Goal: Information Seeking & Learning: Learn about a topic

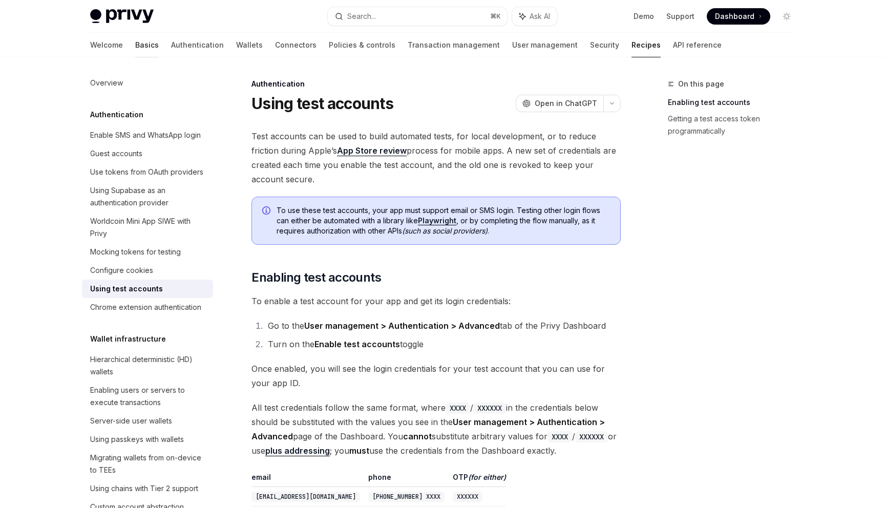
click at [135, 47] on link "Basics" at bounding box center [147, 45] width 24 height 25
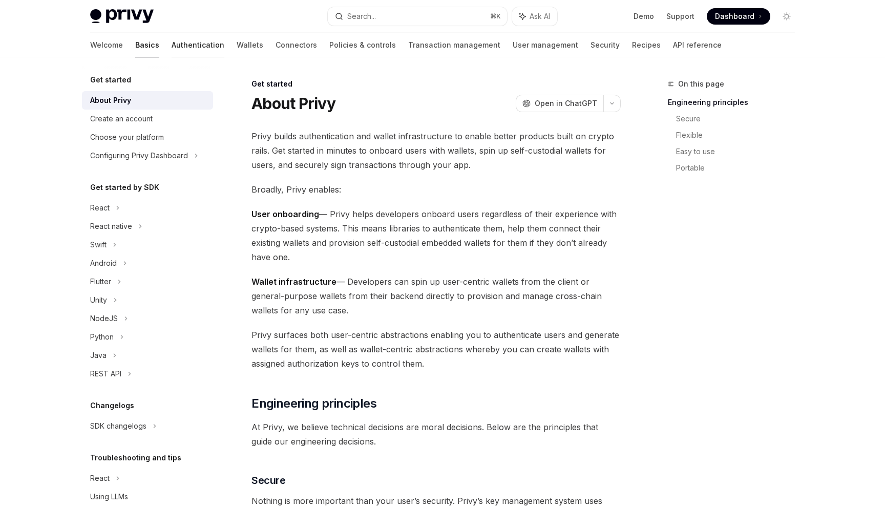
click at [171, 47] on link "Authentication" at bounding box center [197, 45] width 53 height 25
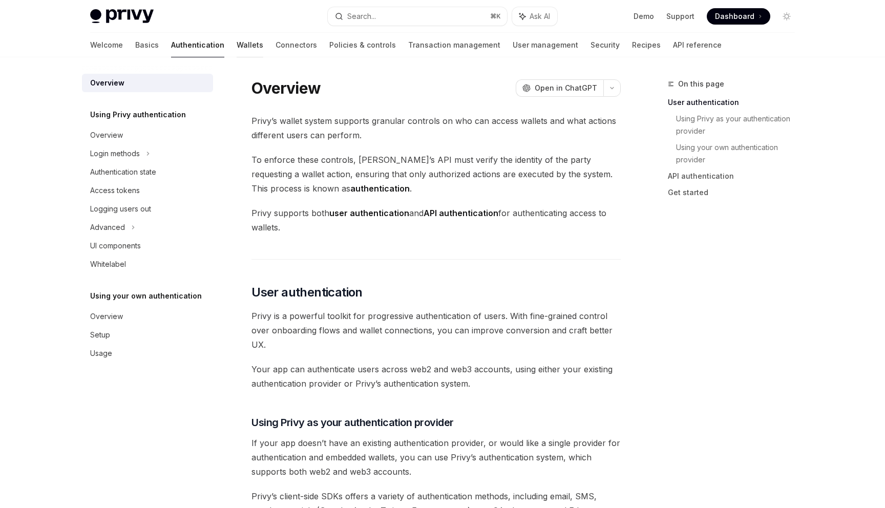
click at [237, 48] on link "Wallets" at bounding box center [250, 45] width 27 height 25
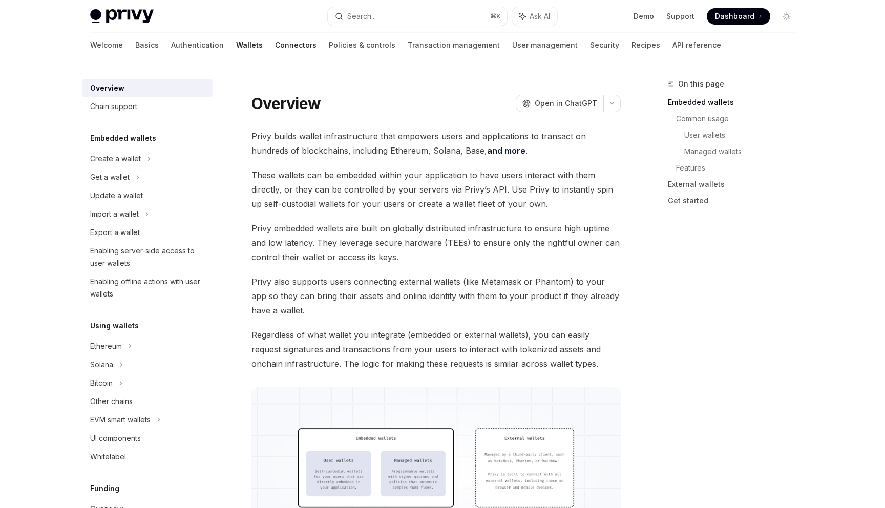
click at [275, 44] on link "Connectors" at bounding box center [295, 45] width 41 height 25
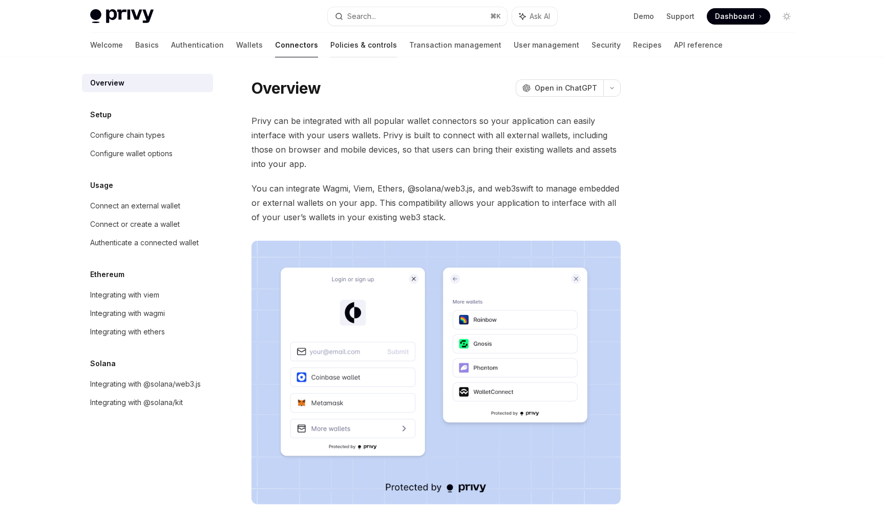
click at [330, 48] on link "Policies & controls" at bounding box center [363, 45] width 67 height 25
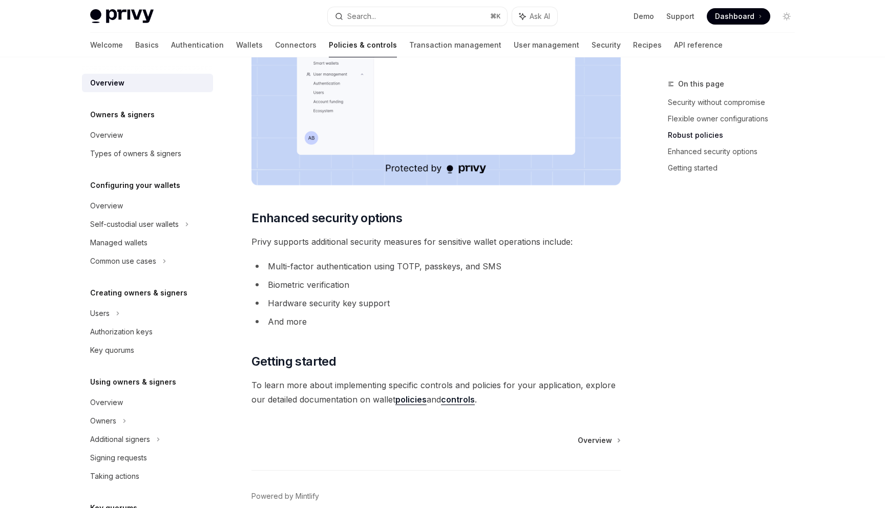
scroll to position [745, 0]
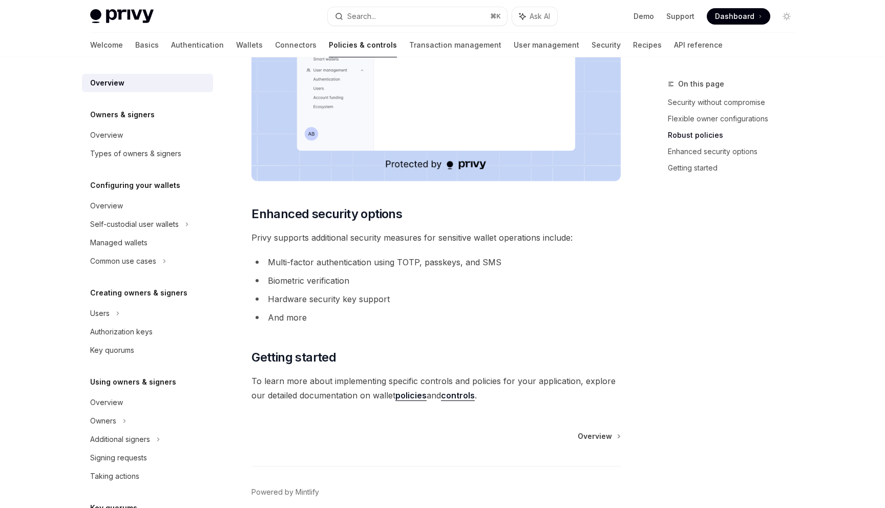
click at [319, 273] on li "Biometric verification" at bounding box center [435, 280] width 369 height 14
click at [310, 294] on li "Hardware security key support" at bounding box center [435, 299] width 369 height 14
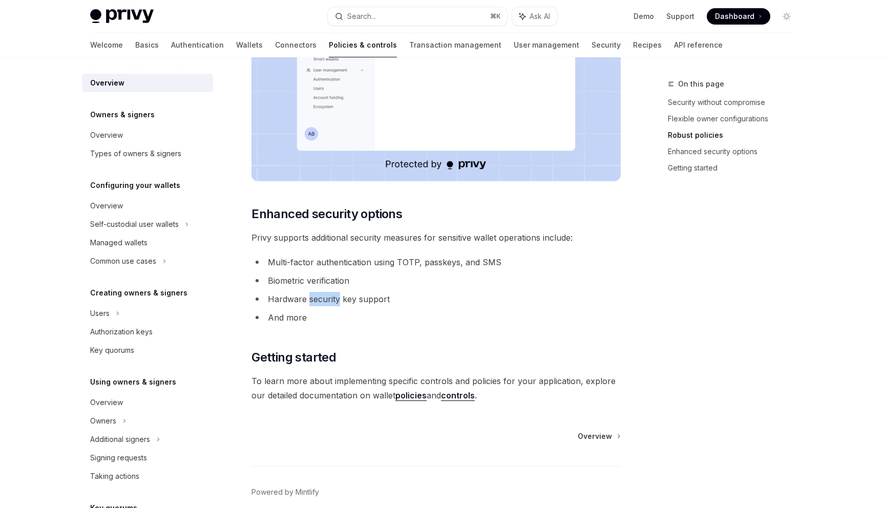
click at [310, 294] on li "Hardware security key support" at bounding box center [435, 299] width 369 height 14
click at [299, 321] on li "And more" at bounding box center [435, 317] width 369 height 14
click at [329, 288] on ul "Multi-factor authentication using TOTP, passkeys, and SMS Biometric verificatio…" at bounding box center [435, 290] width 369 height 70
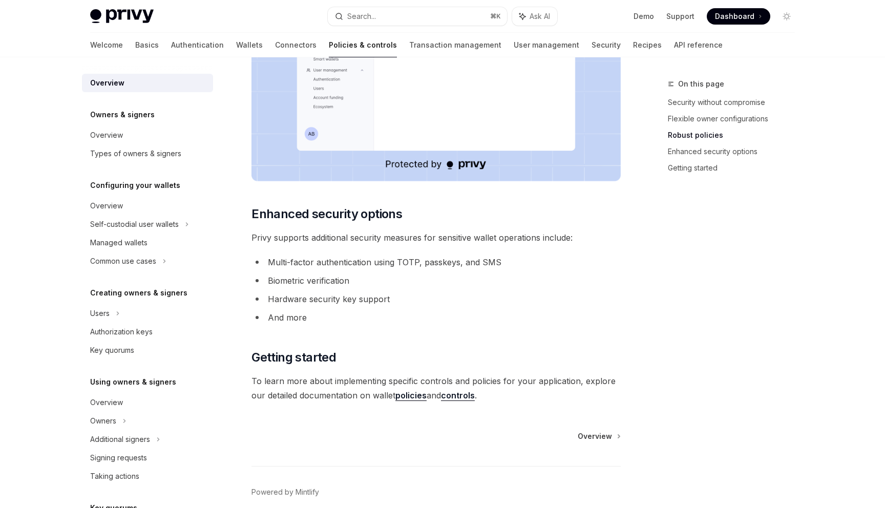
click at [329, 288] on ul "Multi-factor authentication using TOTP, passkeys, and SMS Biometric verificatio…" at bounding box center [435, 290] width 369 height 70
click at [317, 315] on li "And more" at bounding box center [435, 317] width 369 height 14
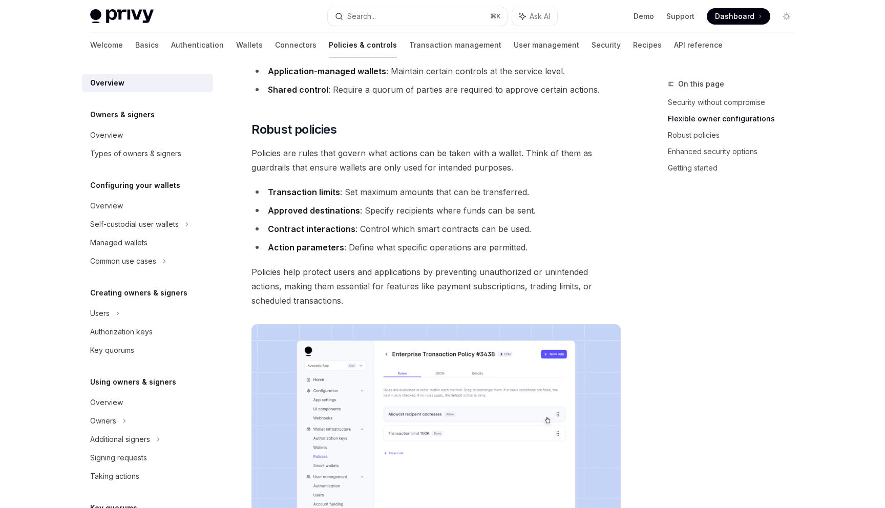
scroll to position [321, 0]
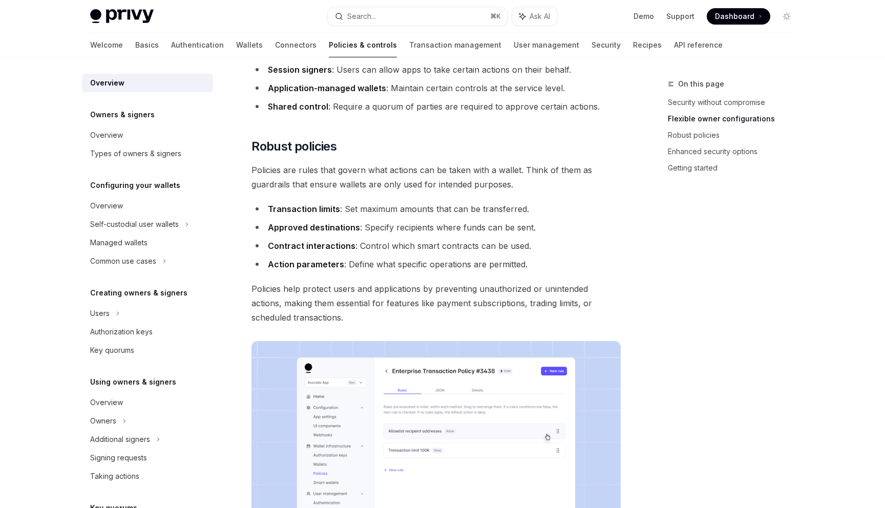
click at [343, 230] on strong "Approved destinations" at bounding box center [314, 227] width 92 height 10
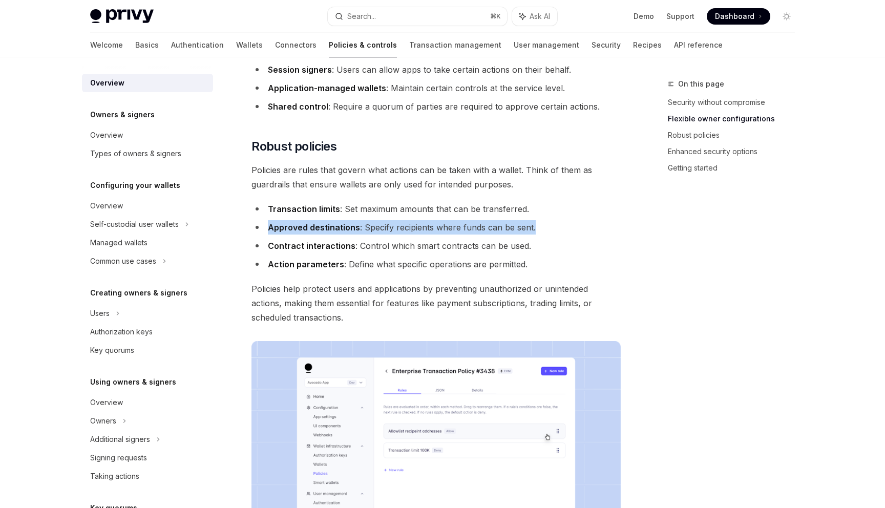
click at [333, 257] on li "Action parameters : Define what specific operations are permitted." at bounding box center [435, 264] width 369 height 14
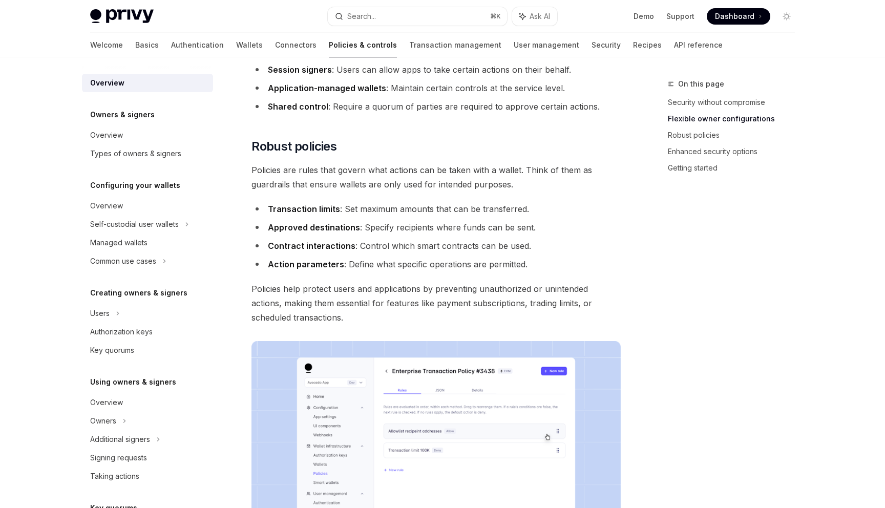
click at [333, 257] on li "Action parameters : Define what specific operations are permitted." at bounding box center [435, 264] width 369 height 14
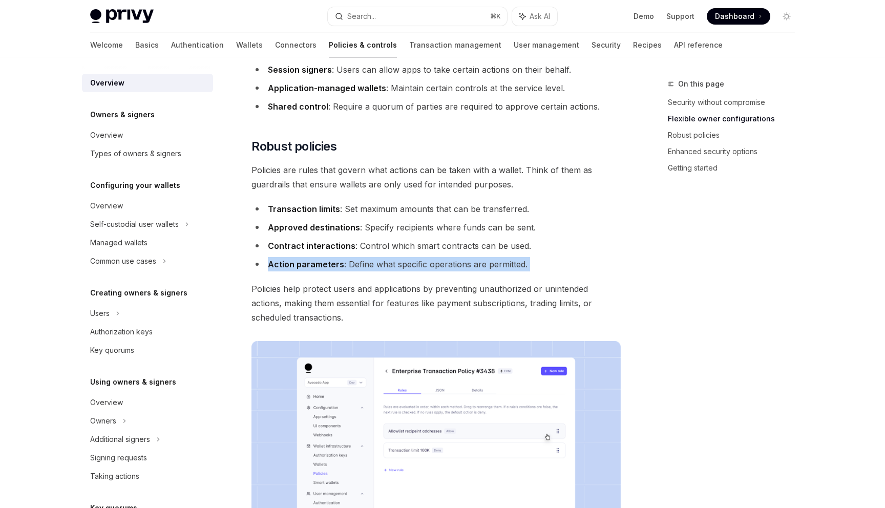
click at [318, 282] on span "Policies help protect users and applications by preventing unauthorized or unin…" at bounding box center [435, 303] width 369 height 43
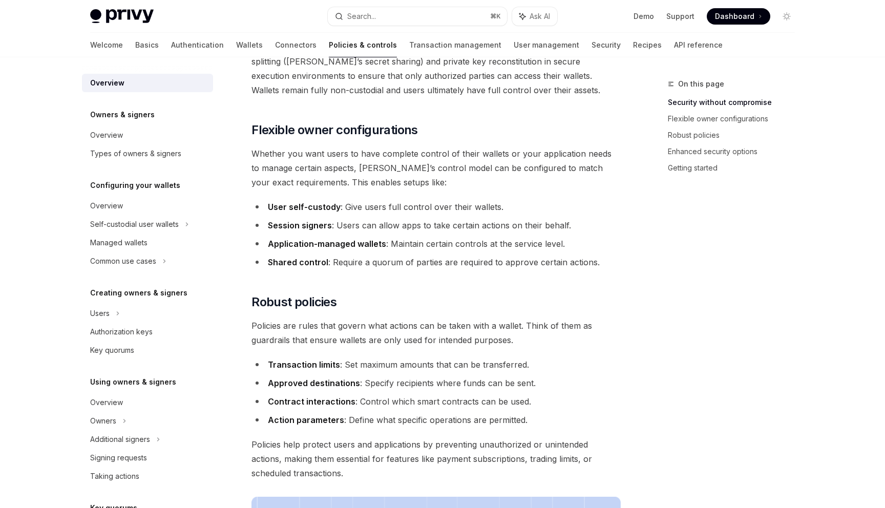
scroll to position [144, 0]
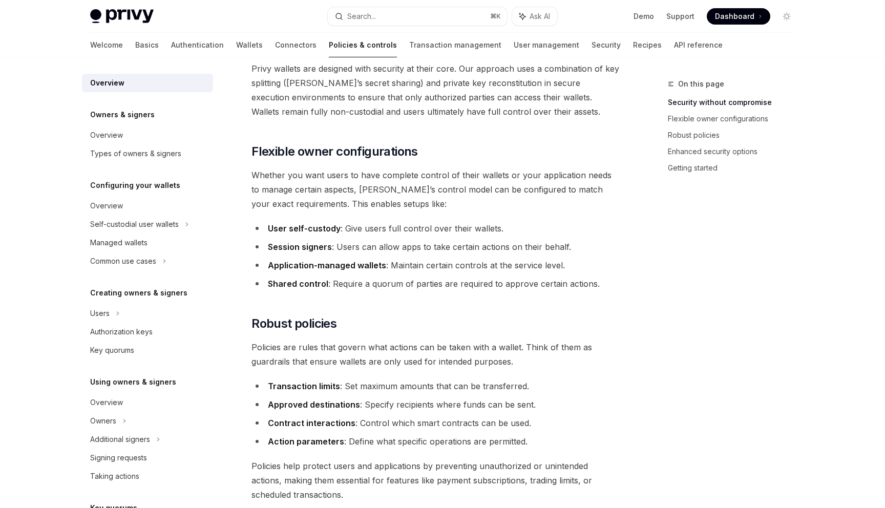
click at [318, 282] on strong "Shared control" at bounding box center [298, 283] width 60 height 10
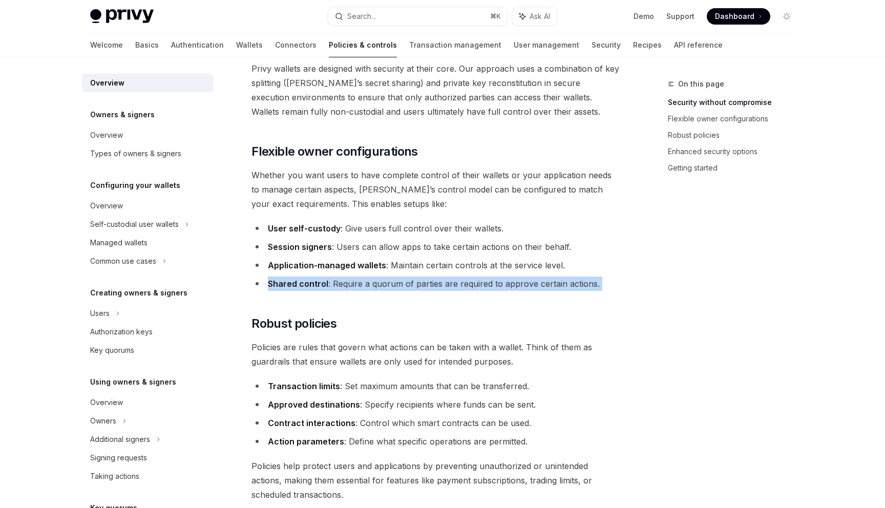
click at [334, 251] on li "Session signers : Users can allow apps to take certain actions on their behalf." at bounding box center [435, 247] width 369 height 14
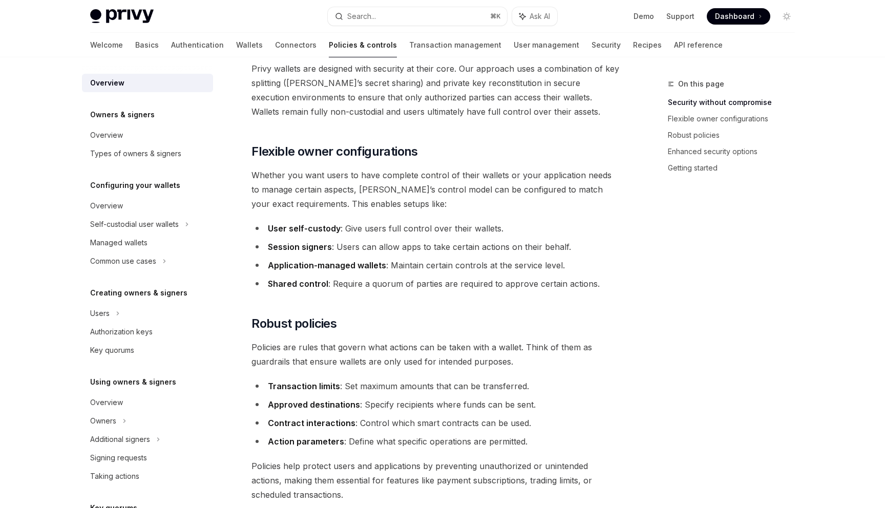
click at [334, 251] on li "Session signers : Users can allow apps to take certain actions on their behalf." at bounding box center [435, 247] width 369 height 14
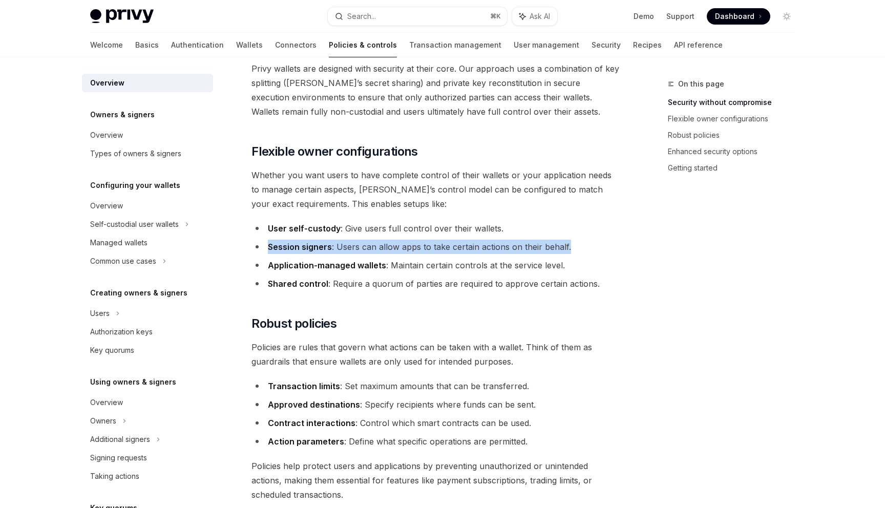
click at [329, 262] on strong "Application-managed wallets" at bounding box center [327, 265] width 118 height 10
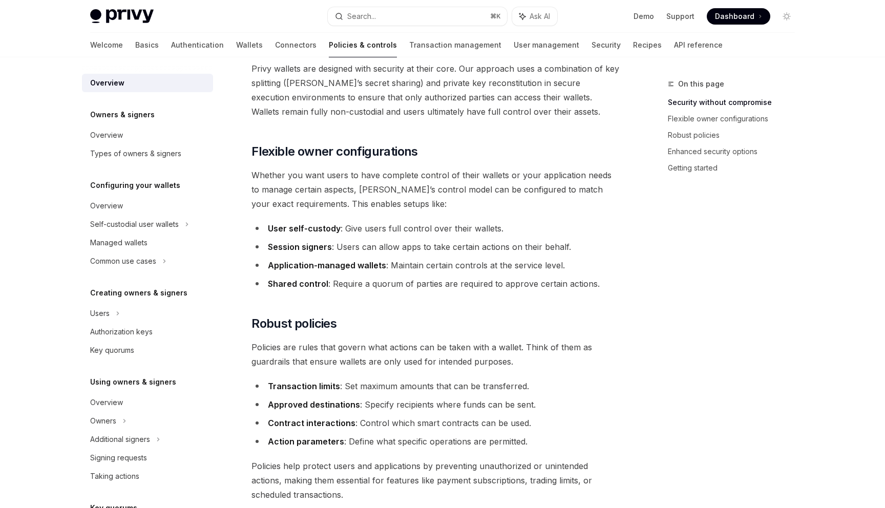
click at [329, 262] on strong "Application-managed wallets" at bounding box center [327, 265] width 118 height 10
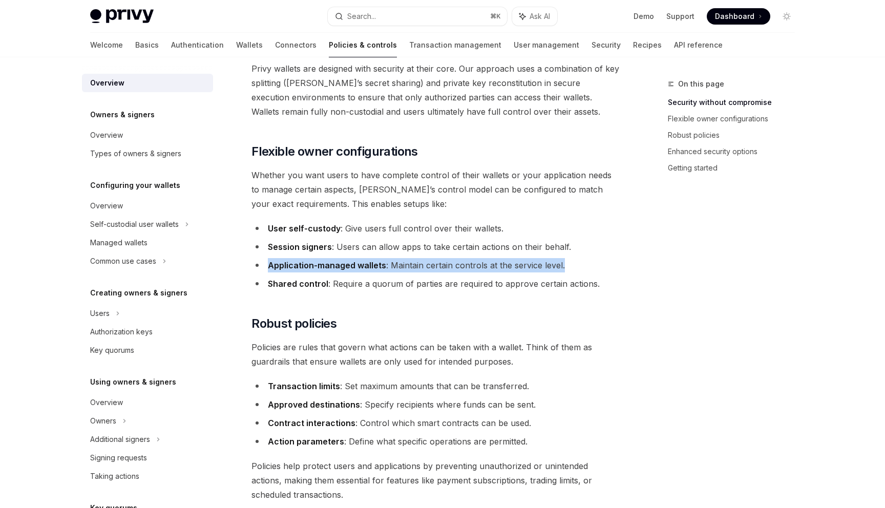
click at [323, 281] on strong "Shared control" at bounding box center [298, 283] width 60 height 10
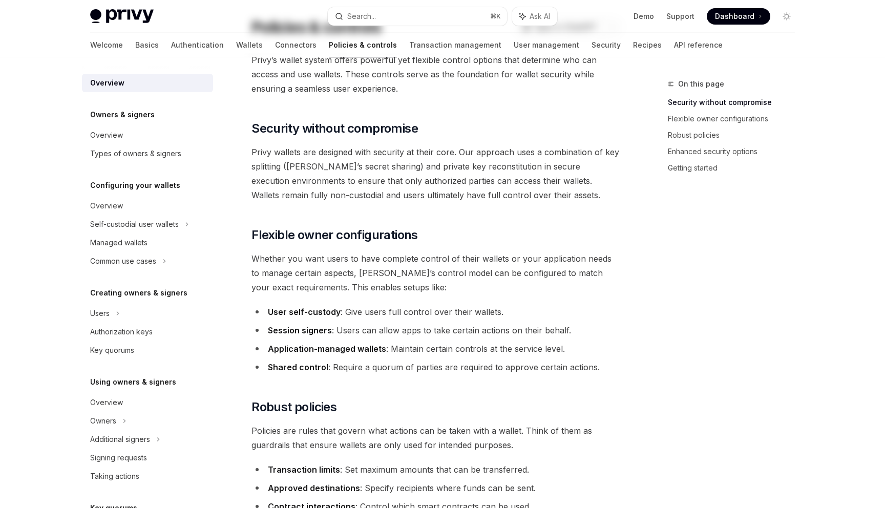
scroll to position [0, 0]
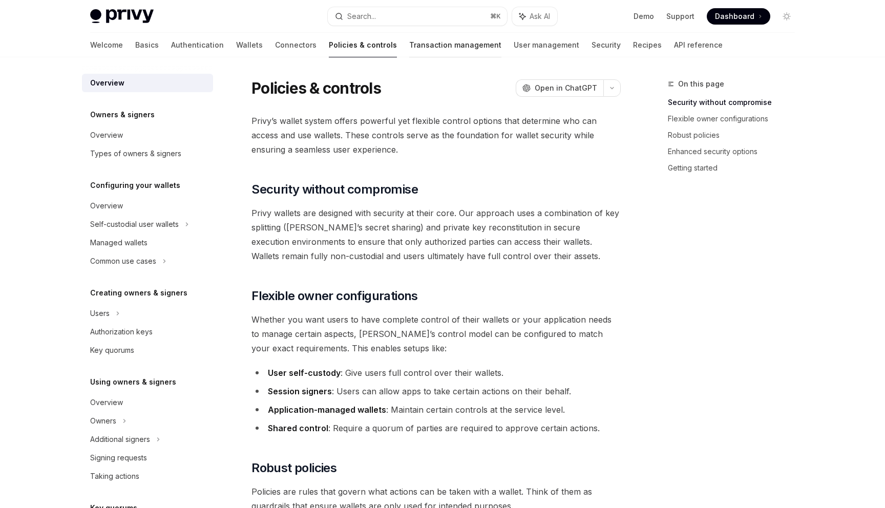
click at [409, 44] on link "Transaction management" at bounding box center [455, 45] width 92 height 25
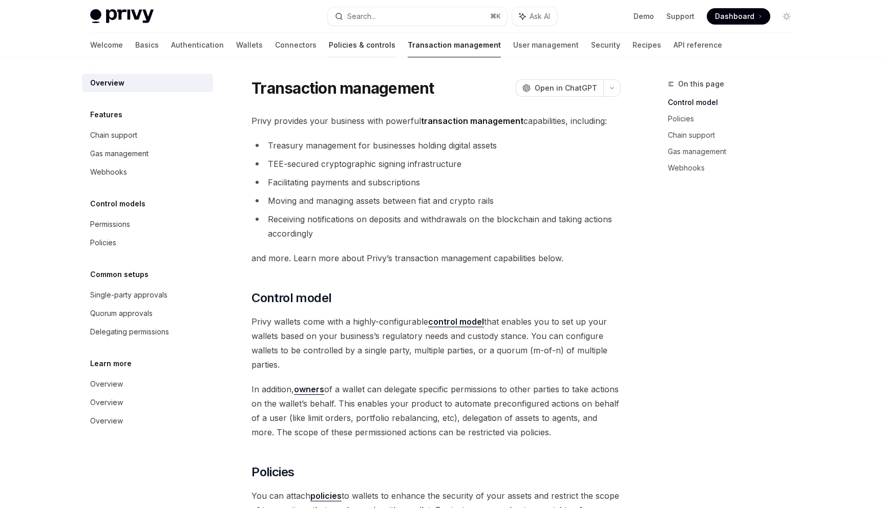
click at [329, 45] on link "Policies & controls" at bounding box center [362, 45] width 67 height 25
type textarea "*"
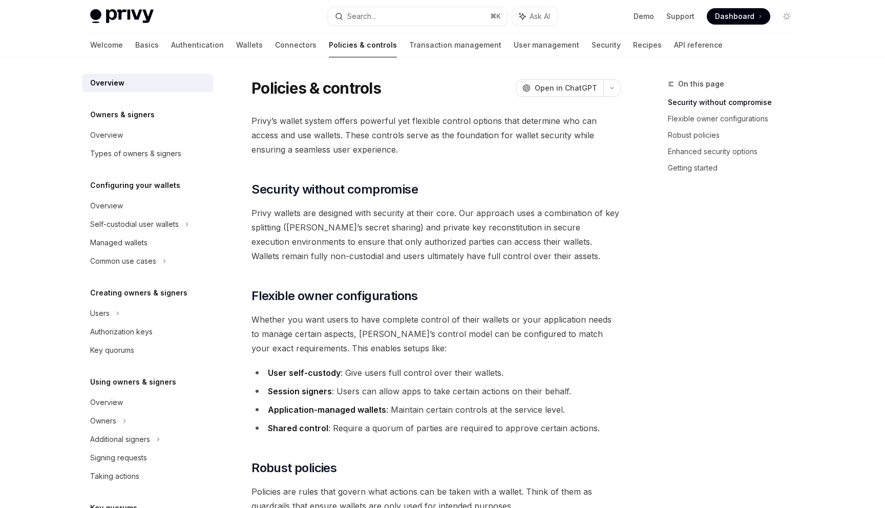
click at [438, 242] on span "Privy wallets are designed with security at their core. Our approach uses a com…" at bounding box center [435, 234] width 369 height 57
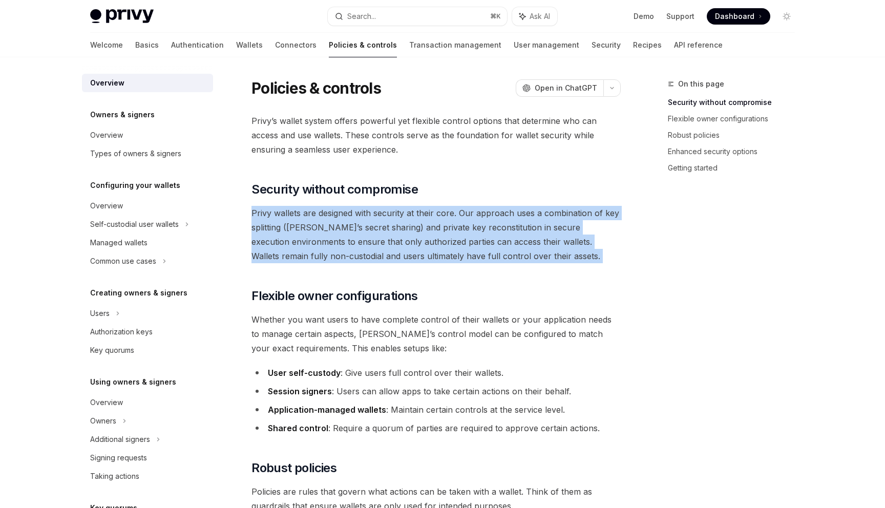
click at [427, 261] on span "Privy wallets are designed with security at their core. Our approach uses a com…" at bounding box center [435, 234] width 369 height 57
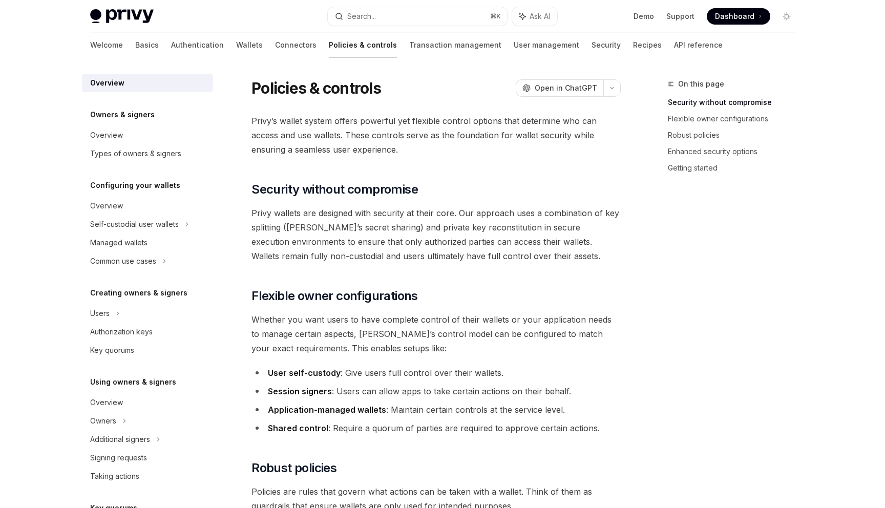
click at [427, 261] on span "Privy wallets are designed with security at their core. Our approach uses a com…" at bounding box center [435, 234] width 369 height 57
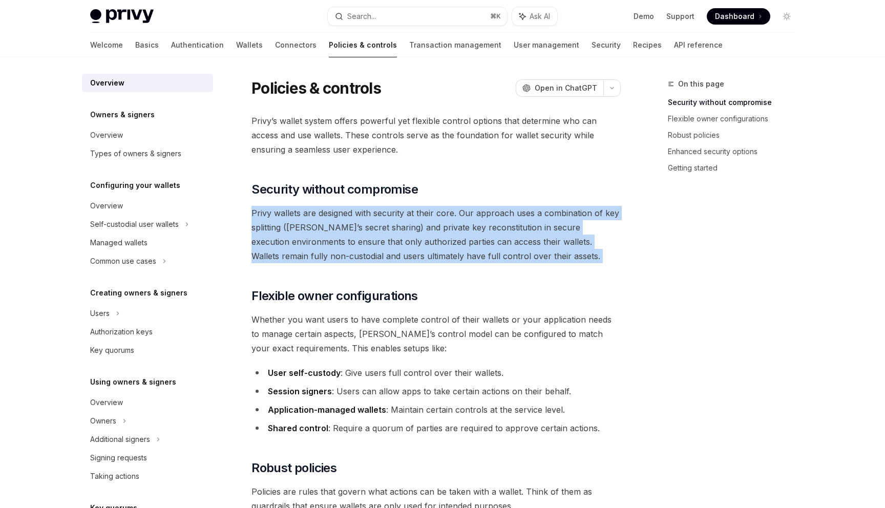
click at [464, 235] on span "Privy wallets are designed with security at their core. Our approach uses a com…" at bounding box center [435, 234] width 369 height 57
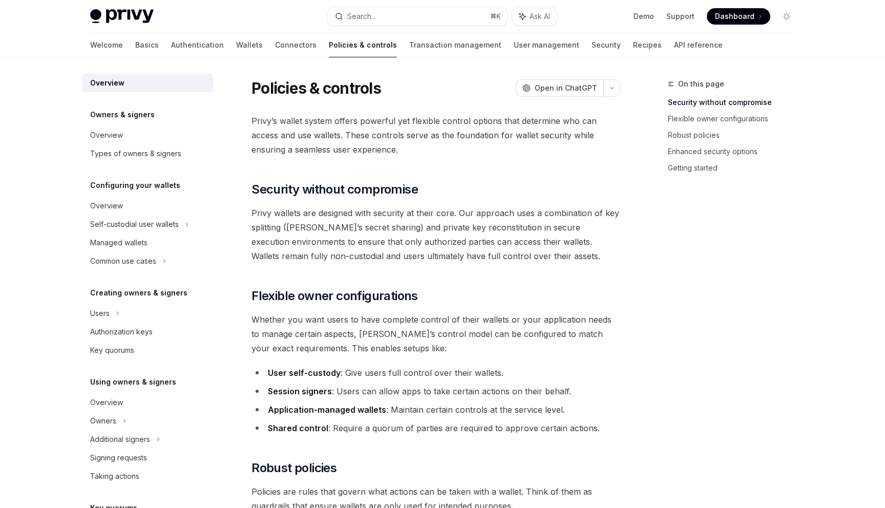
click at [538, 223] on span "Privy wallets are designed with security at their core. Our approach uses a com…" at bounding box center [435, 234] width 369 height 57
